Goal: Task Accomplishment & Management: Use online tool/utility

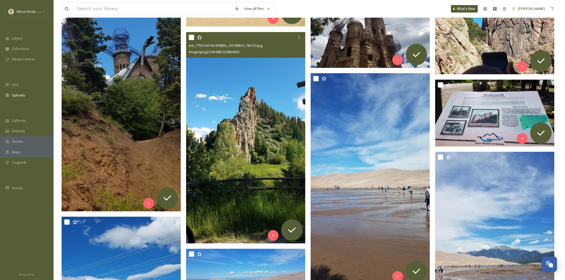
scroll to position [226, 0]
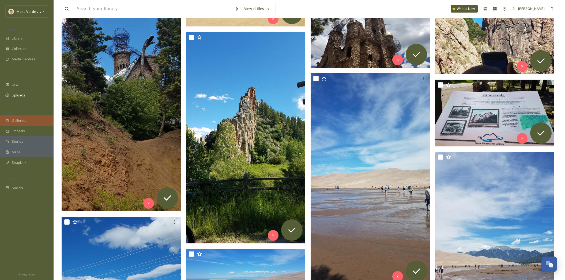
click at [18, 121] on span "Galleries" at bounding box center [19, 120] width 14 height 5
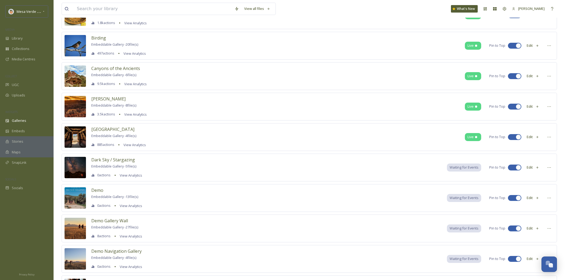
scroll to position [80, 0]
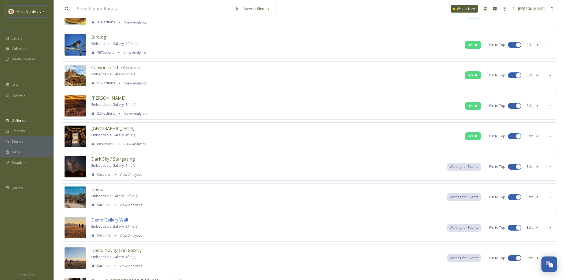
click at [115, 220] on span "Demo Gallery Wall" at bounding box center [109, 220] width 37 height 6
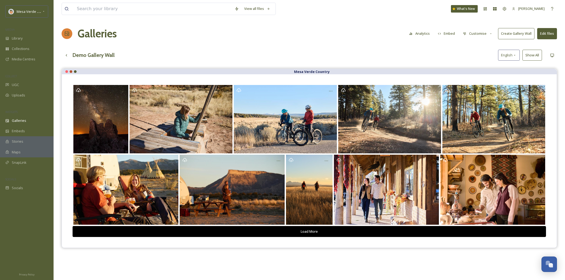
click at [470, 35] on button "Customise" at bounding box center [477, 33] width 35 height 10
click at [372, 43] on div "View all files What's New [PERSON_NAME] Galleries Analytics Embed Customise Lay…" at bounding box center [309, 178] width 511 height 357
click at [444, 32] on button "Embed" at bounding box center [446, 33] width 23 height 10
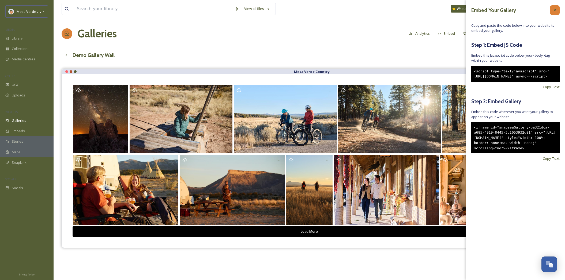
click at [557, 9] on div at bounding box center [555, 10] width 10 height 10
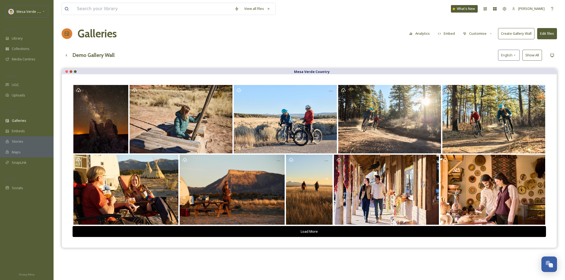
click at [520, 33] on button "Create Gallery Wall" at bounding box center [516, 33] width 36 height 11
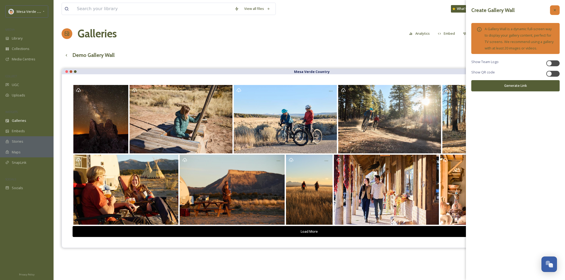
click at [556, 12] on div at bounding box center [555, 10] width 10 height 10
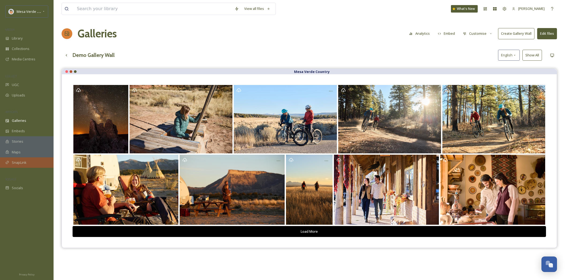
click at [25, 164] on span "SnapLink" at bounding box center [19, 162] width 15 height 5
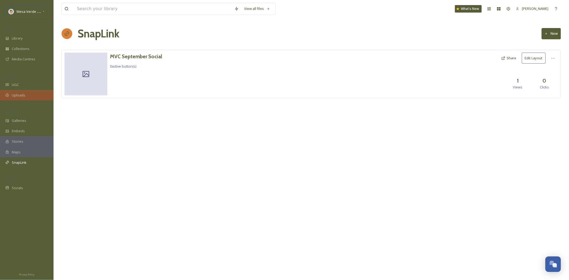
click at [21, 96] on span "Uploads" at bounding box center [18, 95] width 13 height 5
